Goal: Information Seeking & Learning: Learn about a topic

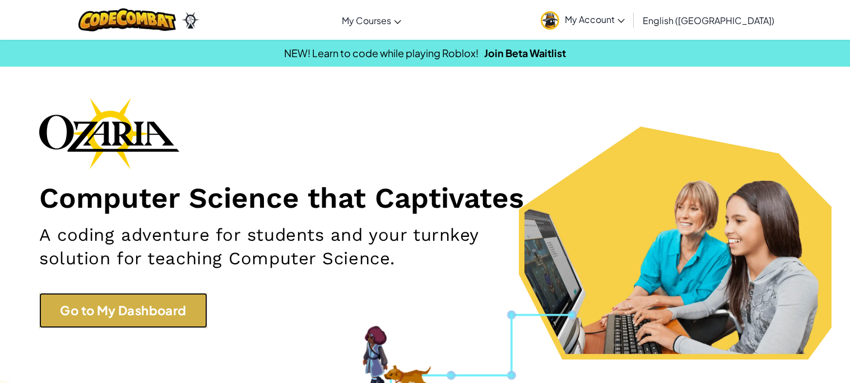
click at [192, 296] on link "Go to My Dashboard" at bounding box center [123, 310] width 168 height 35
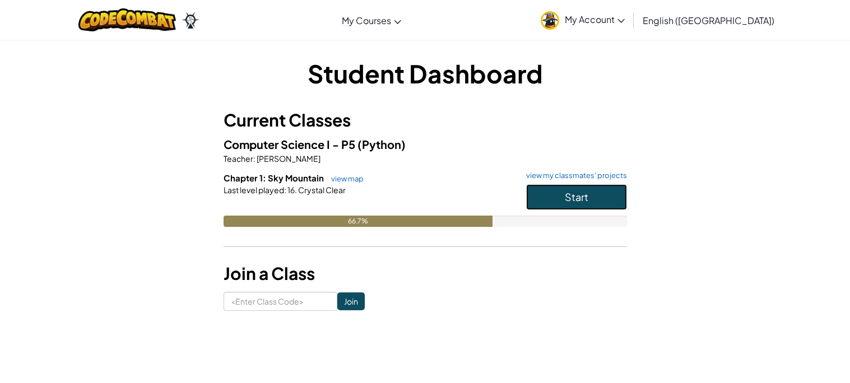
click at [584, 189] on button "Start" at bounding box center [576, 197] width 101 height 26
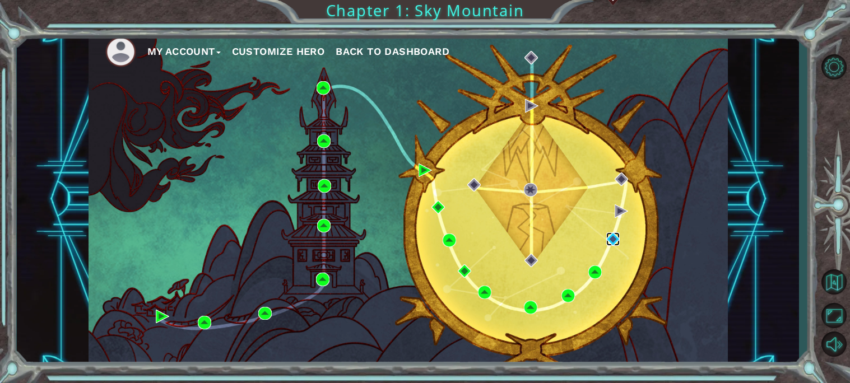
click at [613, 235] on img at bounding box center [612, 238] width 13 height 13
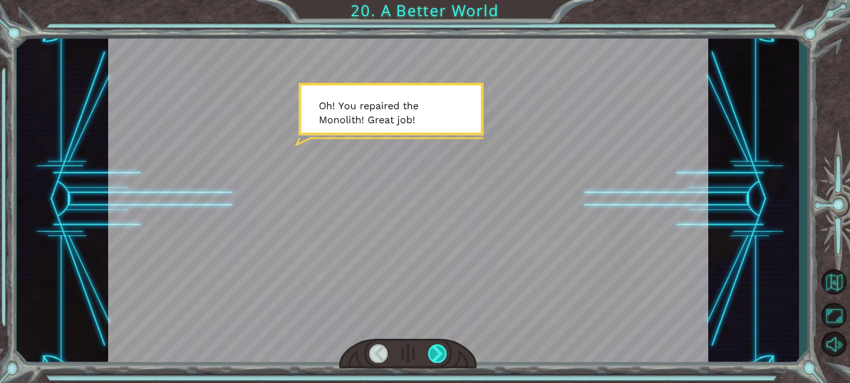
click at [430, 359] on div at bounding box center [437, 354] width 19 height 18
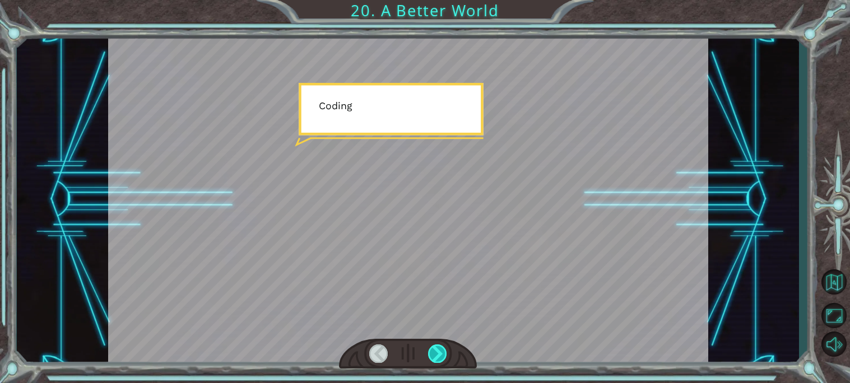
click at [430, 359] on div at bounding box center [437, 354] width 19 height 18
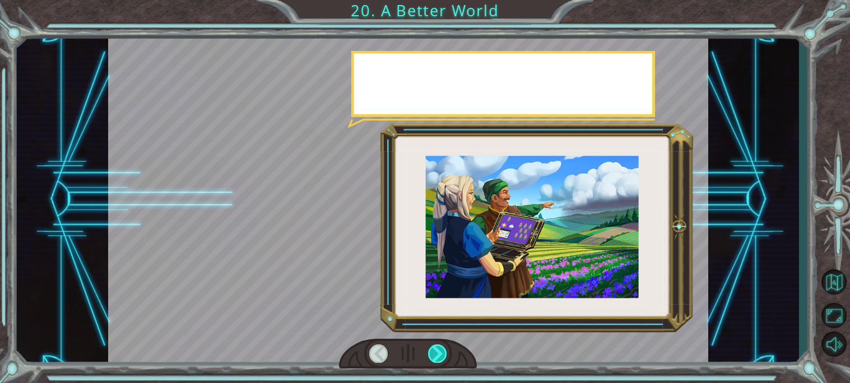
click at [430, 359] on div at bounding box center [437, 354] width 19 height 18
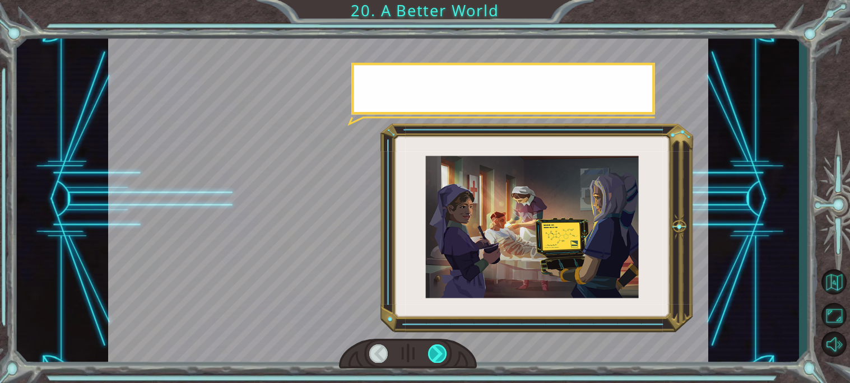
click at [430, 359] on div at bounding box center [437, 354] width 19 height 18
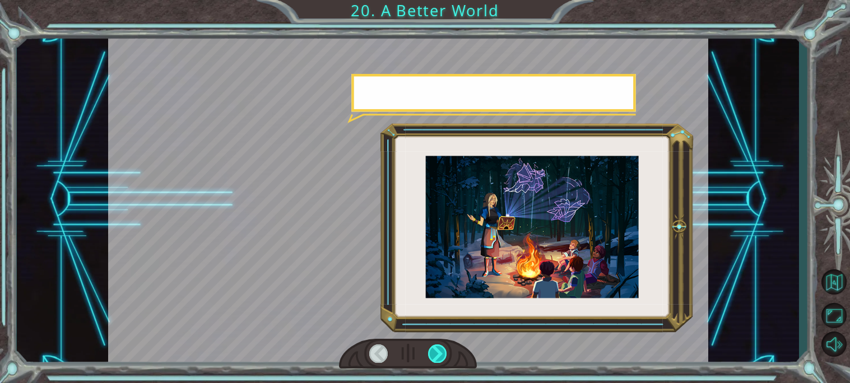
click at [430, 359] on div at bounding box center [437, 354] width 19 height 18
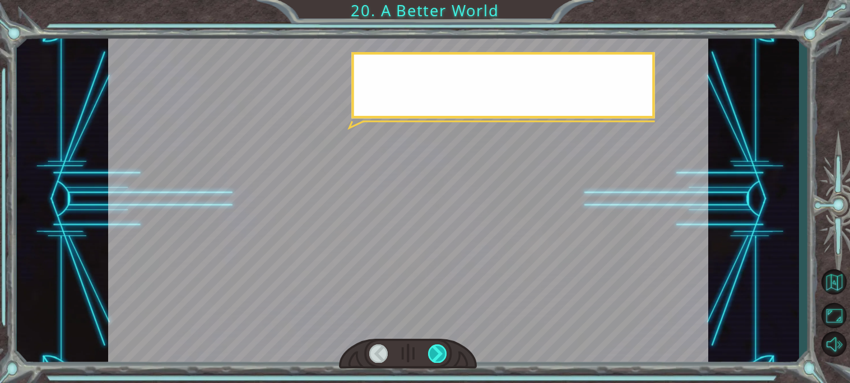
click at [430, 359] on div at bounding box center [437, 354] width 19 height 18
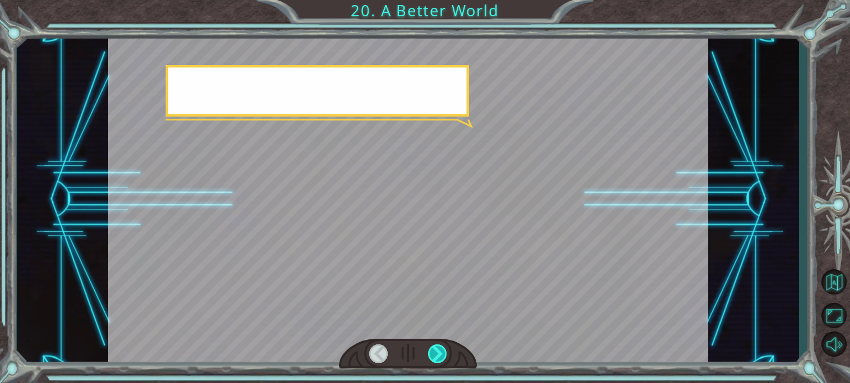
click at [430, 359] on div at bounding box center [437, 354] width 19 height 18
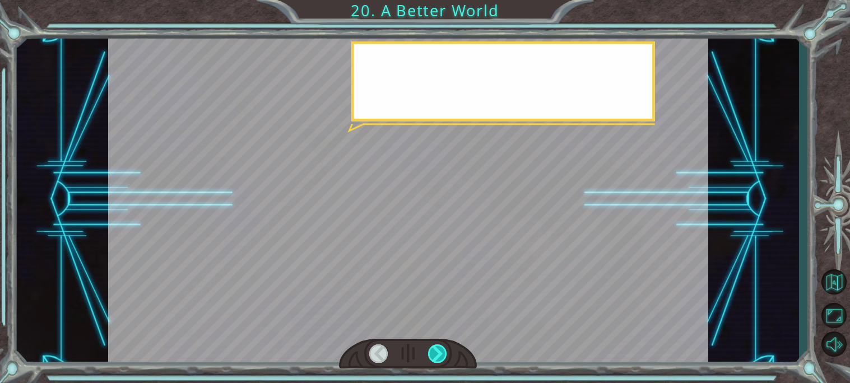
click at [430, 359] on div at bounding box center [437, 354] width 19 height 18
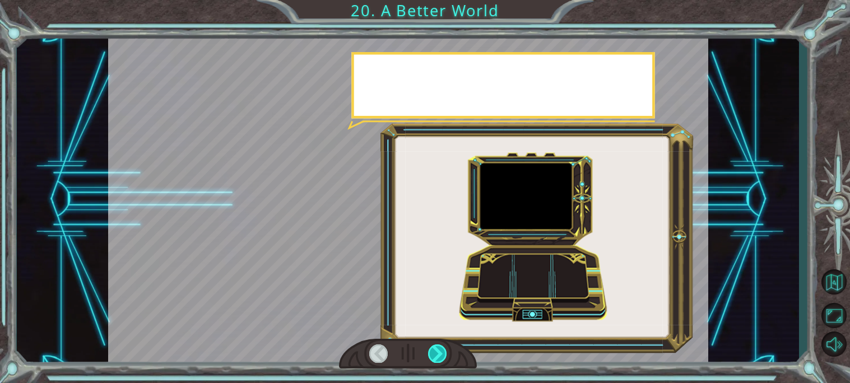
click at [430, 359] on div at bounding box center [437, 354] width 19 height 18
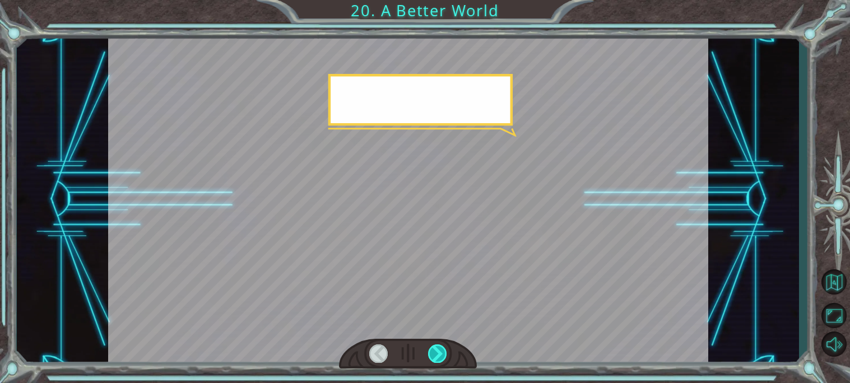
click at [430, 359] on div at bounding box center [437, 354] width 19 height 18
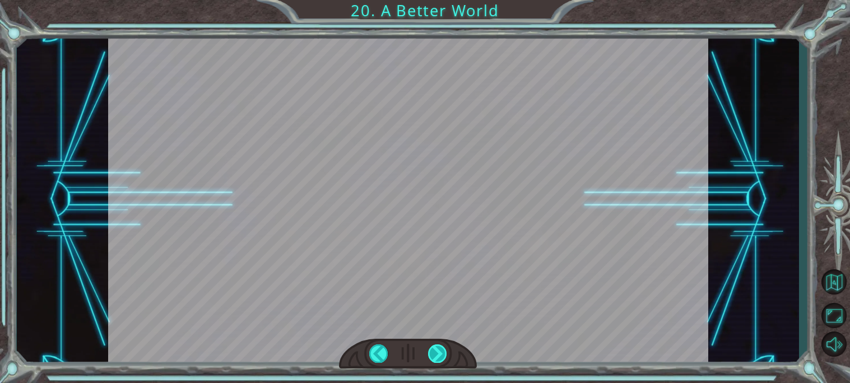
click at [430, 359] on div at bounding box center [437, 354] width 19 height 18
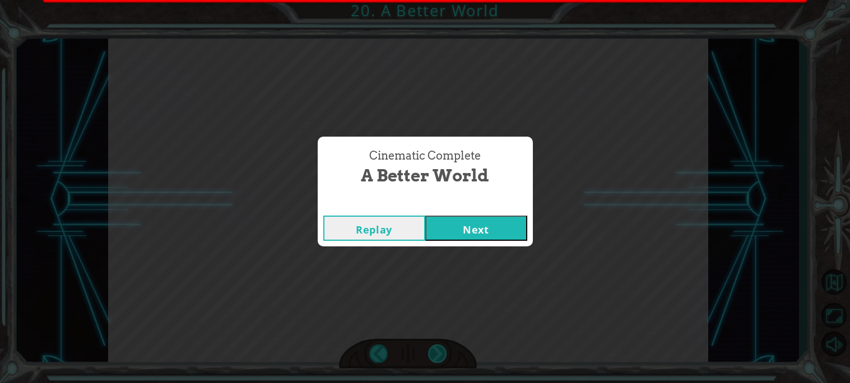
click at [430, 359] on div "Cinematic Complete A Better World Replay Next" at bounding box center [425, 191] width 850 height 383
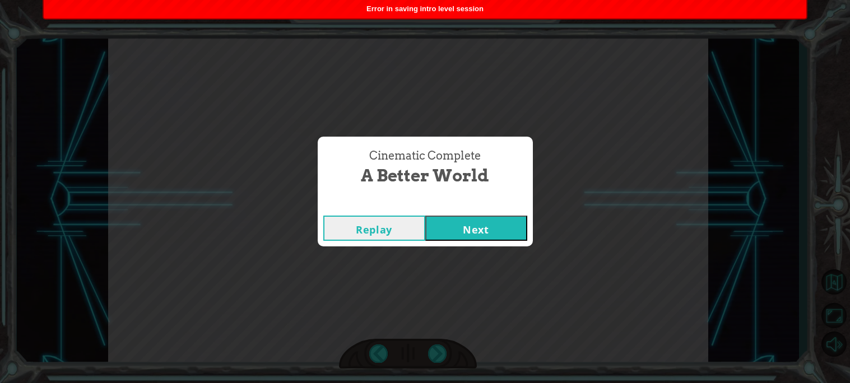
click at [478, 240] on button "Next" at bounding box center [476, 228] width 102 height 25
